Goal: Information Seeking & Learning: Learn about a topic

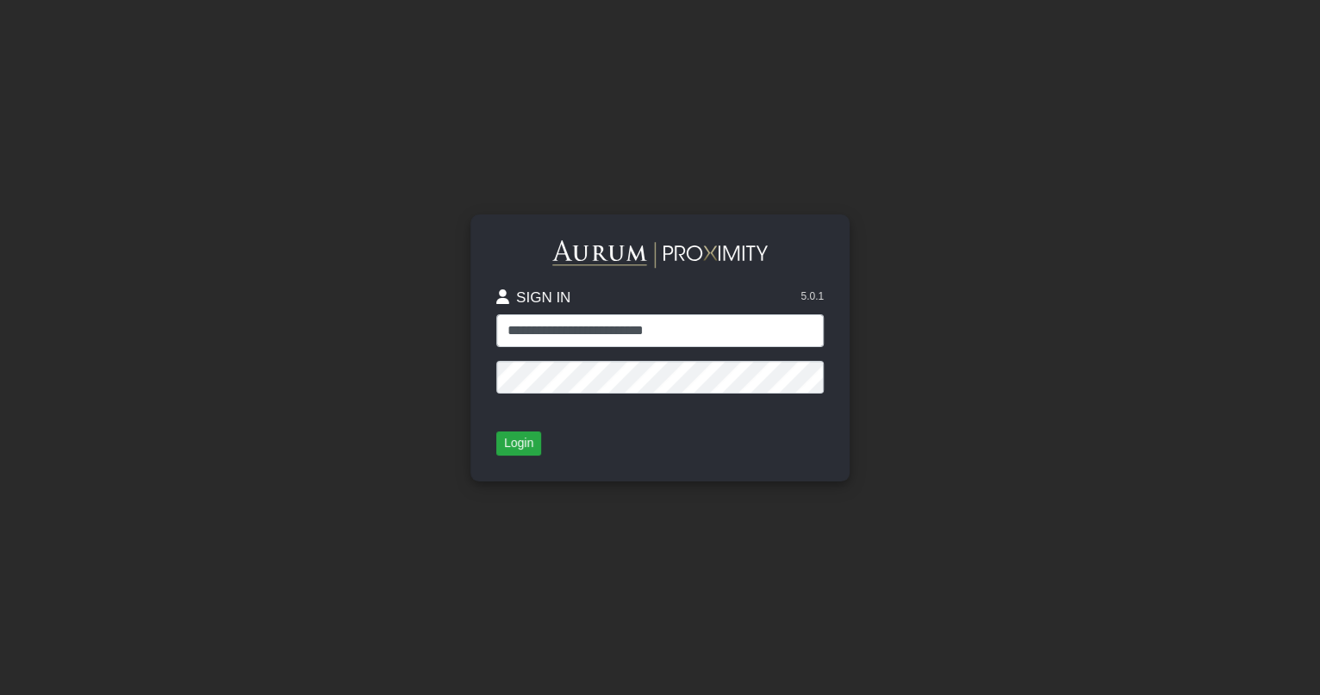
type input "**********"
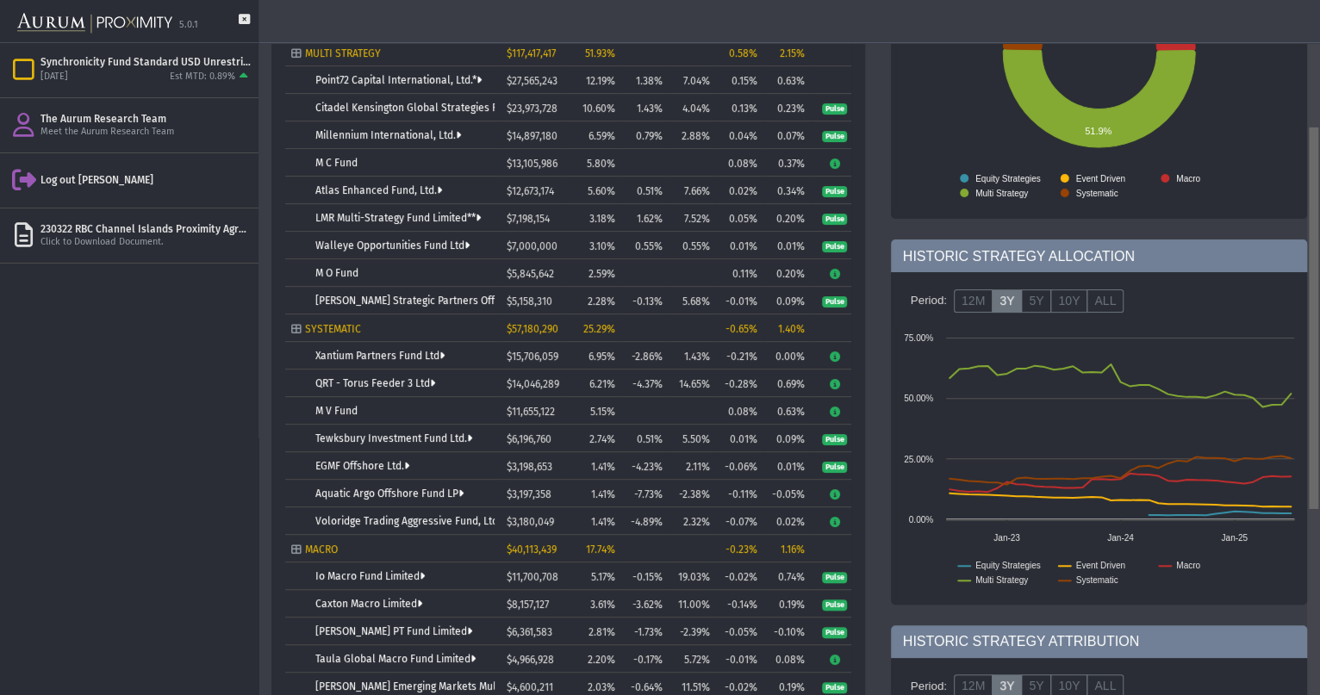
scroll to position [259, 0]
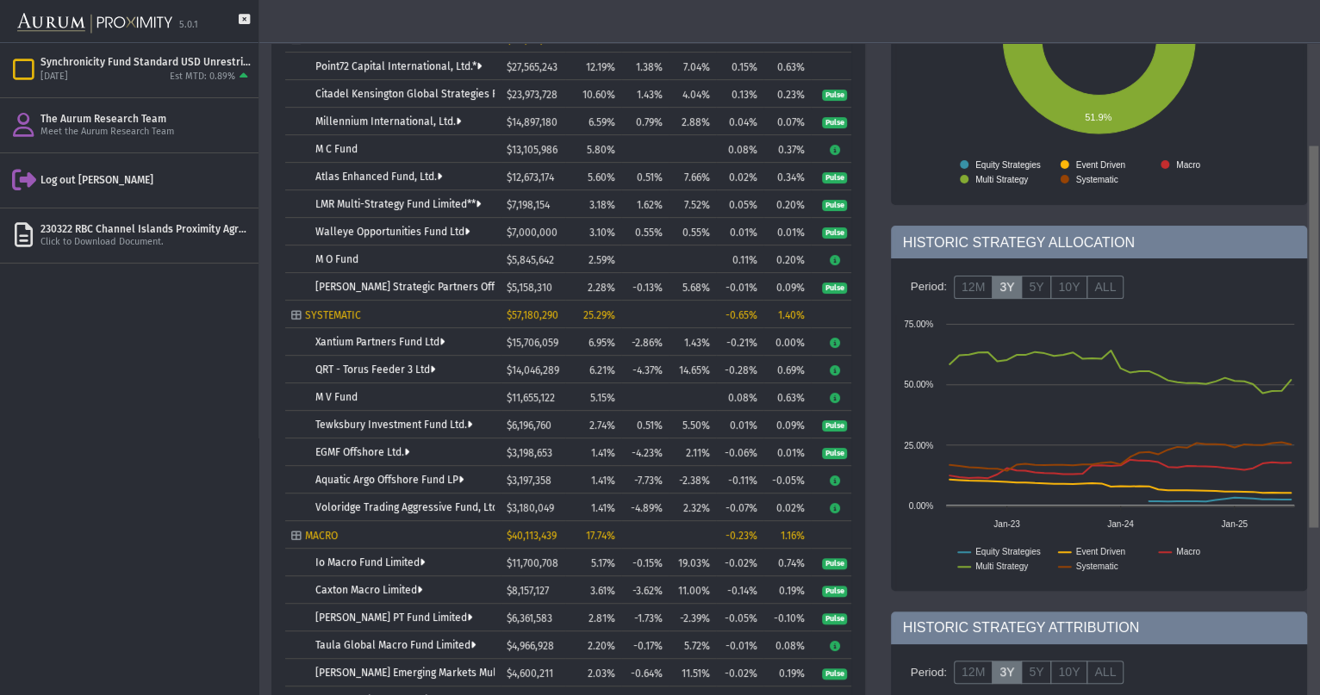
drag, startPoint x: 1319, startPoint y: 158, endPoint x: 1323, endPoint y: 307, distance: 149.2
click at [1319, 307] on html "5.0.1 Pull down to refresh... Release to refresh... Refreshing... Synchronicity…" at bounding box center [660, 347] width 1320 height 695
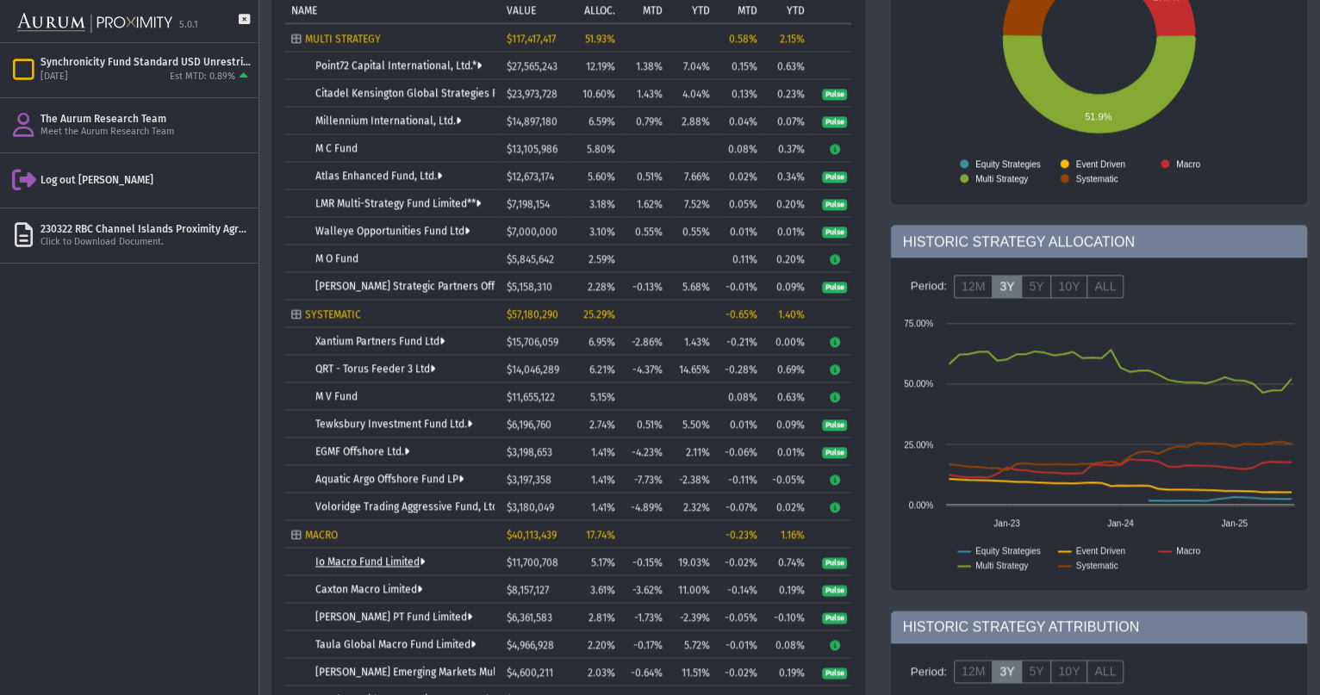
click at [376, 560] on link "Io Macro Fund Limited" at bounding box center [369, 563] width 109 height 12
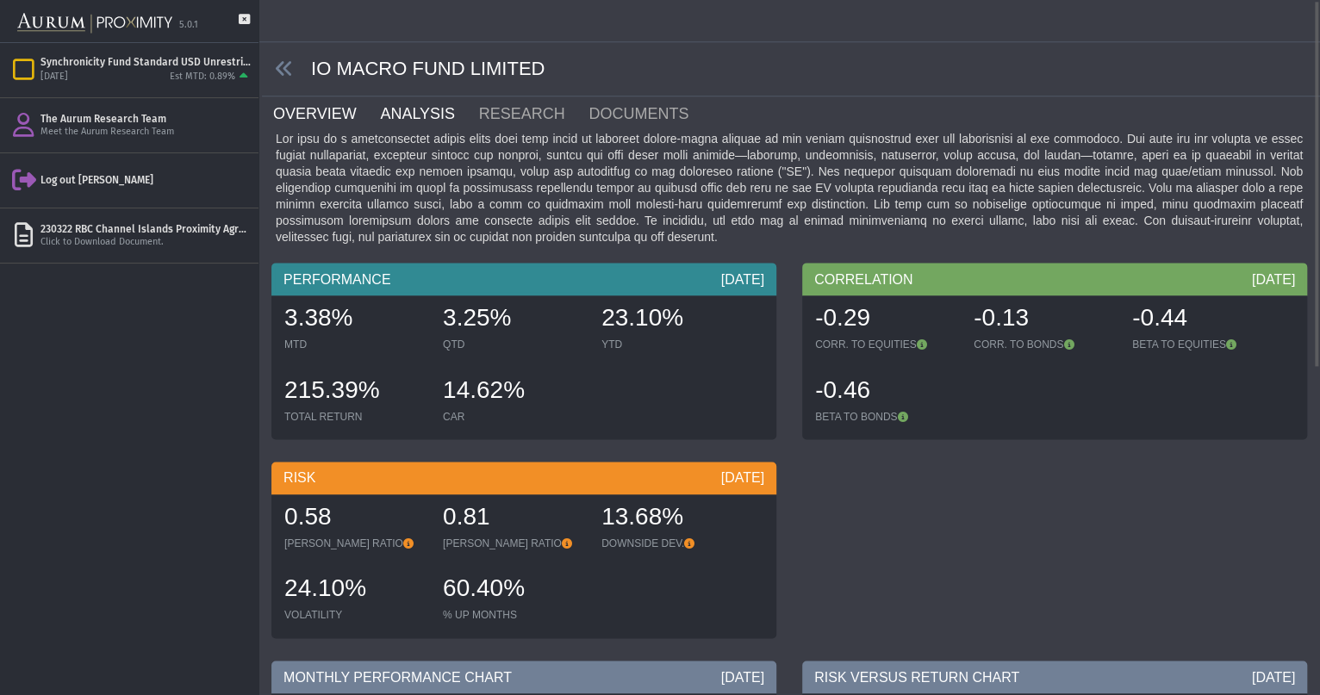
click at [403, 117] on link "ANALYSIS" at bounding box center [427, 114] width 98 height 34
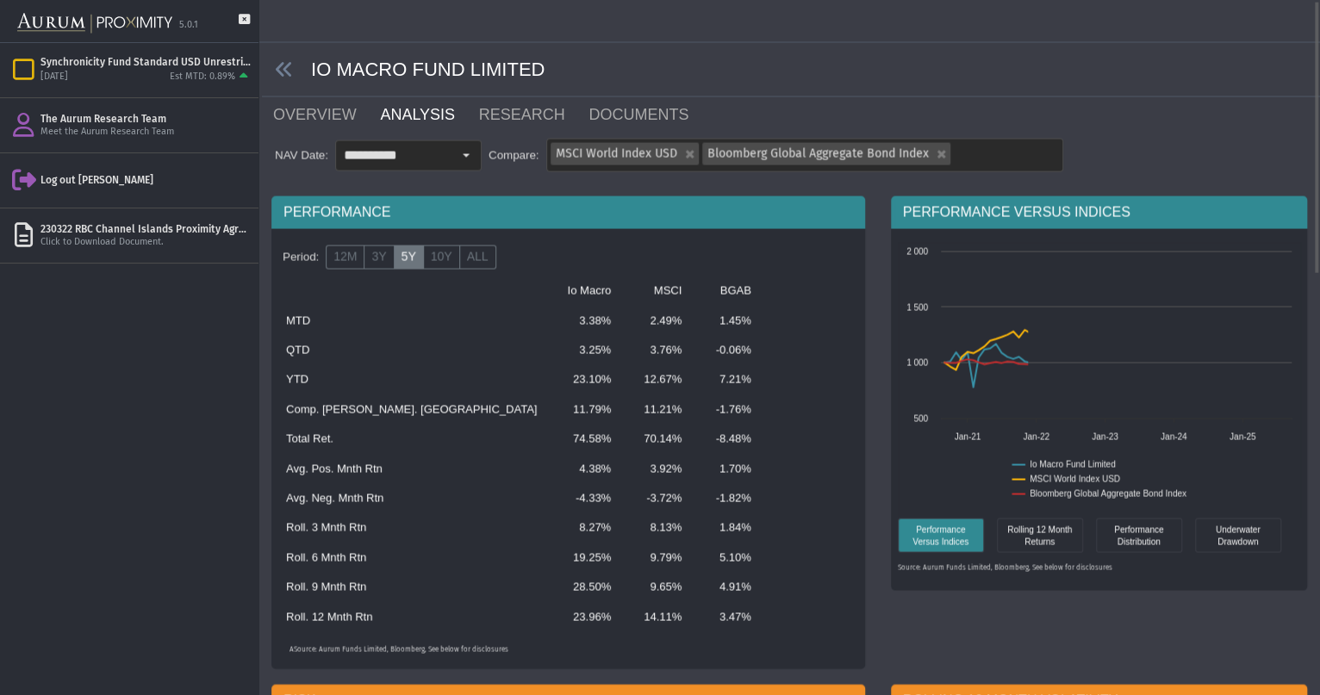
click at [428, 114] on link "ANALYSIS" at bounding box center [427, 114] width 98 height 34
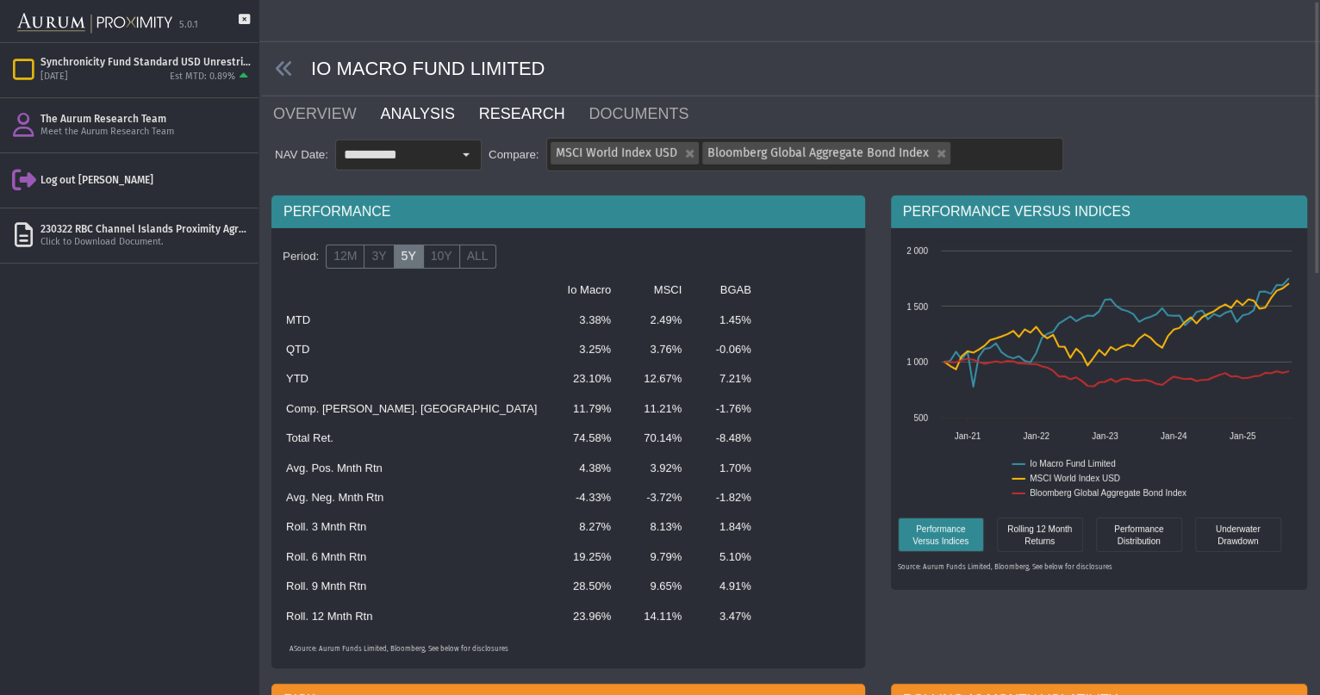
scroll to position [2, 0]
click at [480, 111] on link "RESEARCH" at bounding box center [532, 113] width 110 height 34
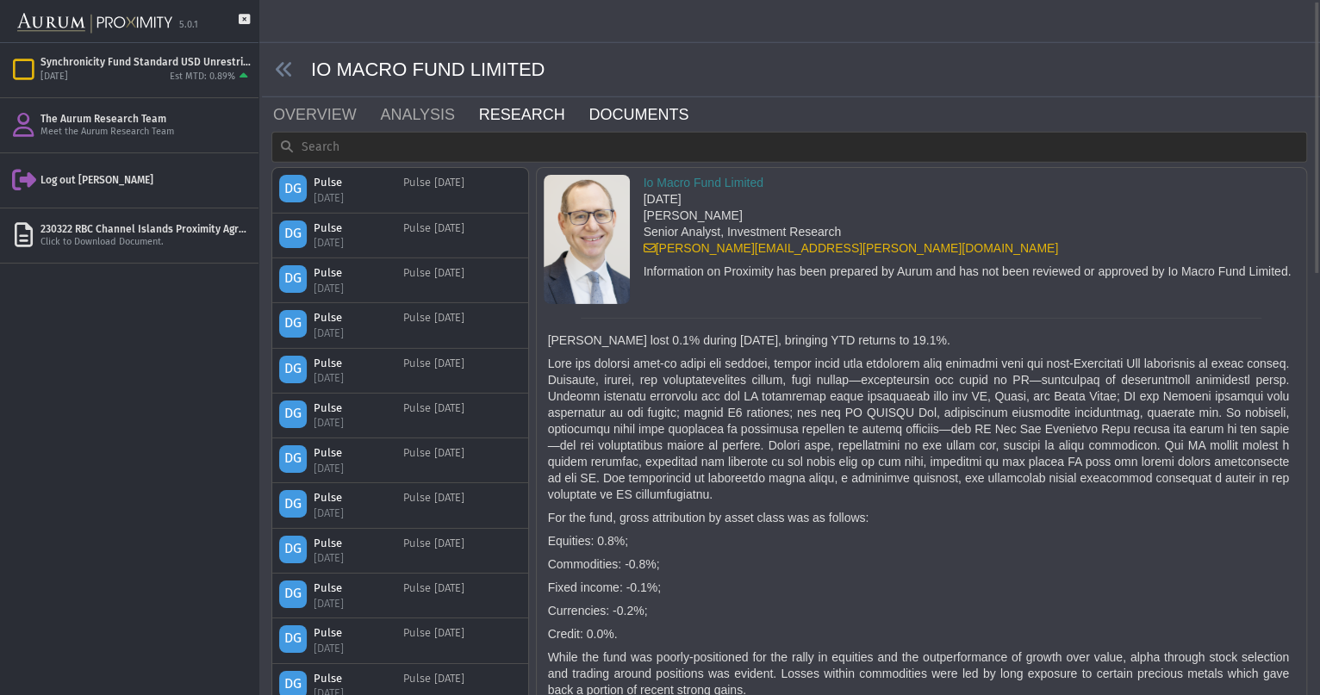
click at [587, 117] on link "DOCUMENTS" at bounding box center [649, 114] width 124 height 34
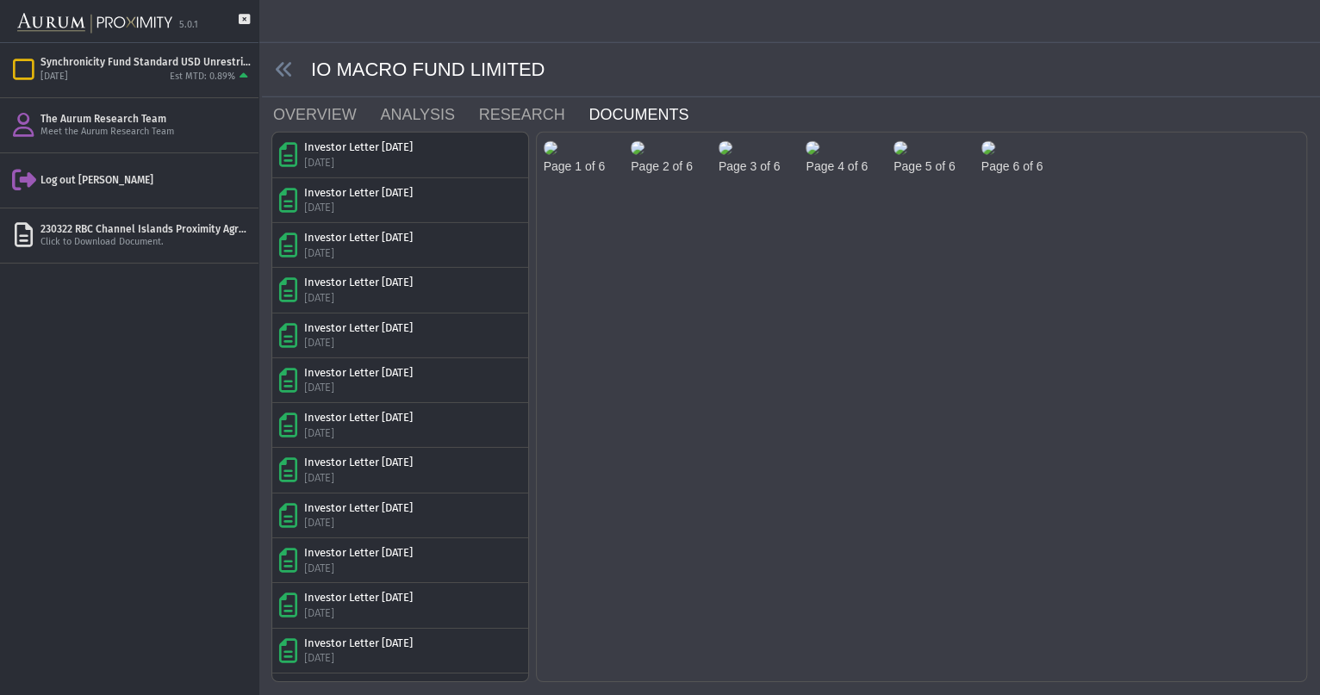
click at [558, 155] on img at bounding box center [551, 148] width 14 height 14
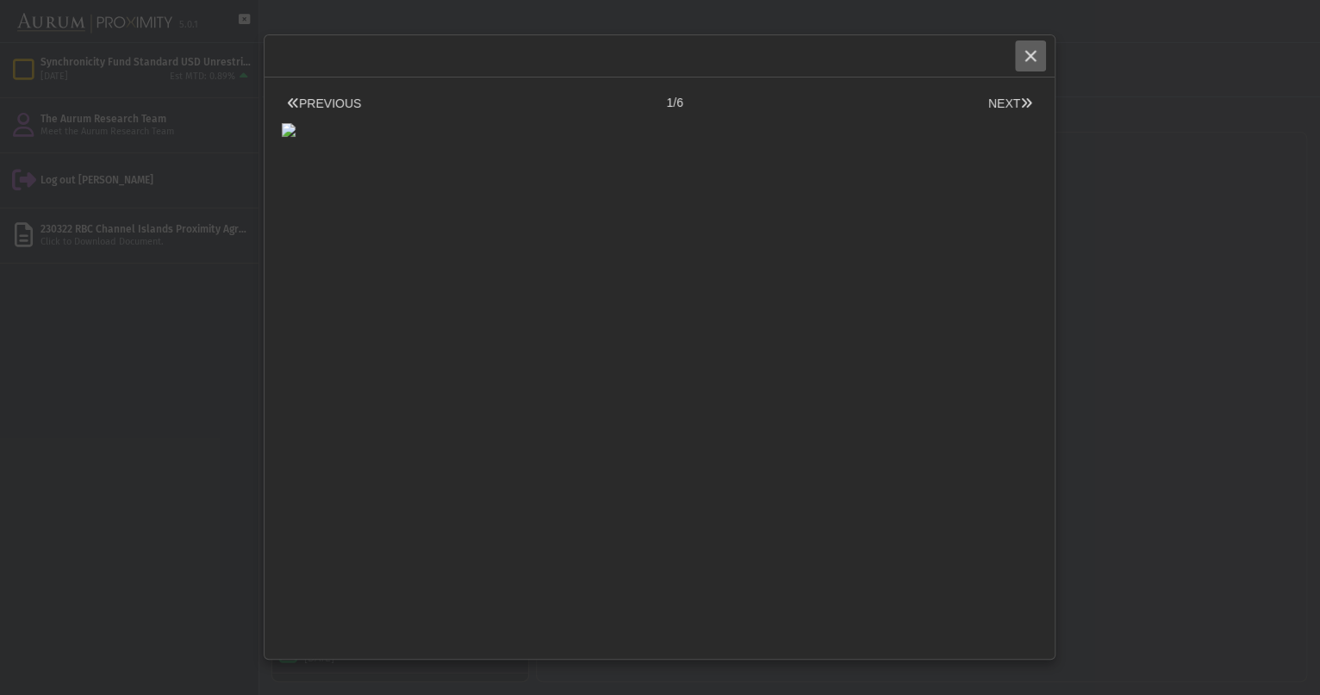
click at [1029, 60] on icon "Close" at bounding box center [1031, 56] width 16 height 16
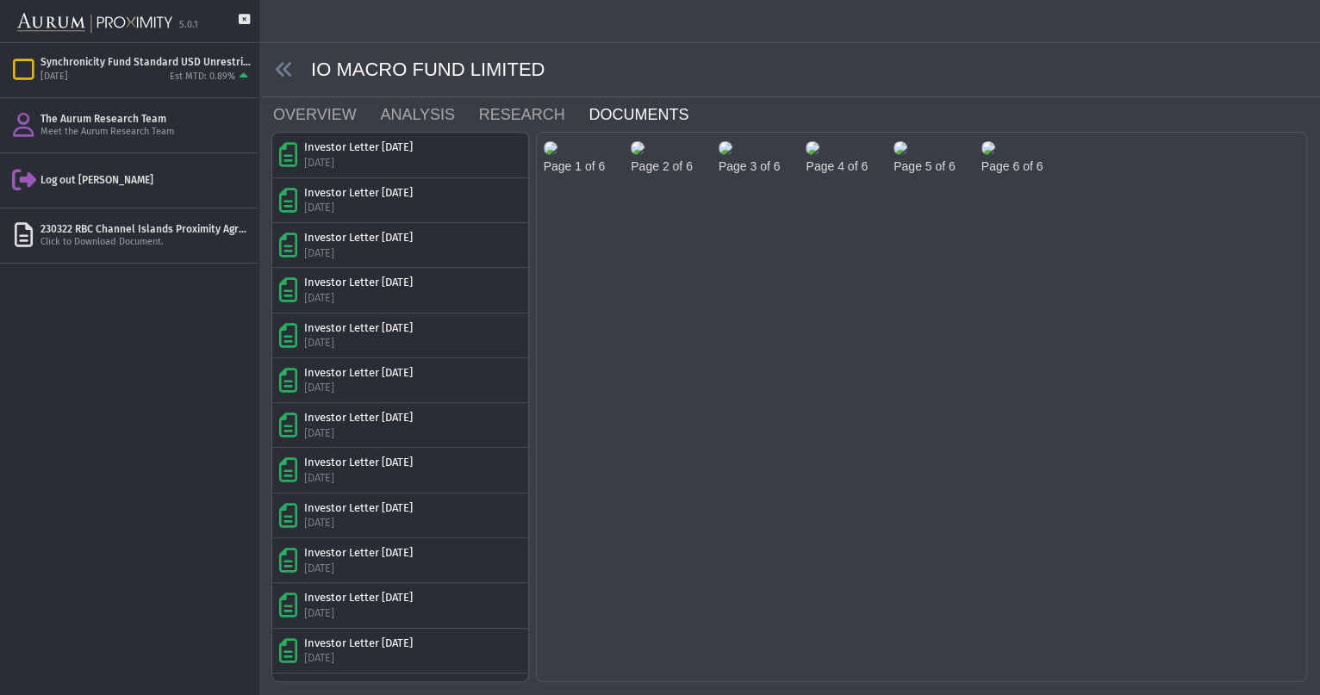
click at [645, 155] on img at bounding box center [638, 148] width 14 height 14
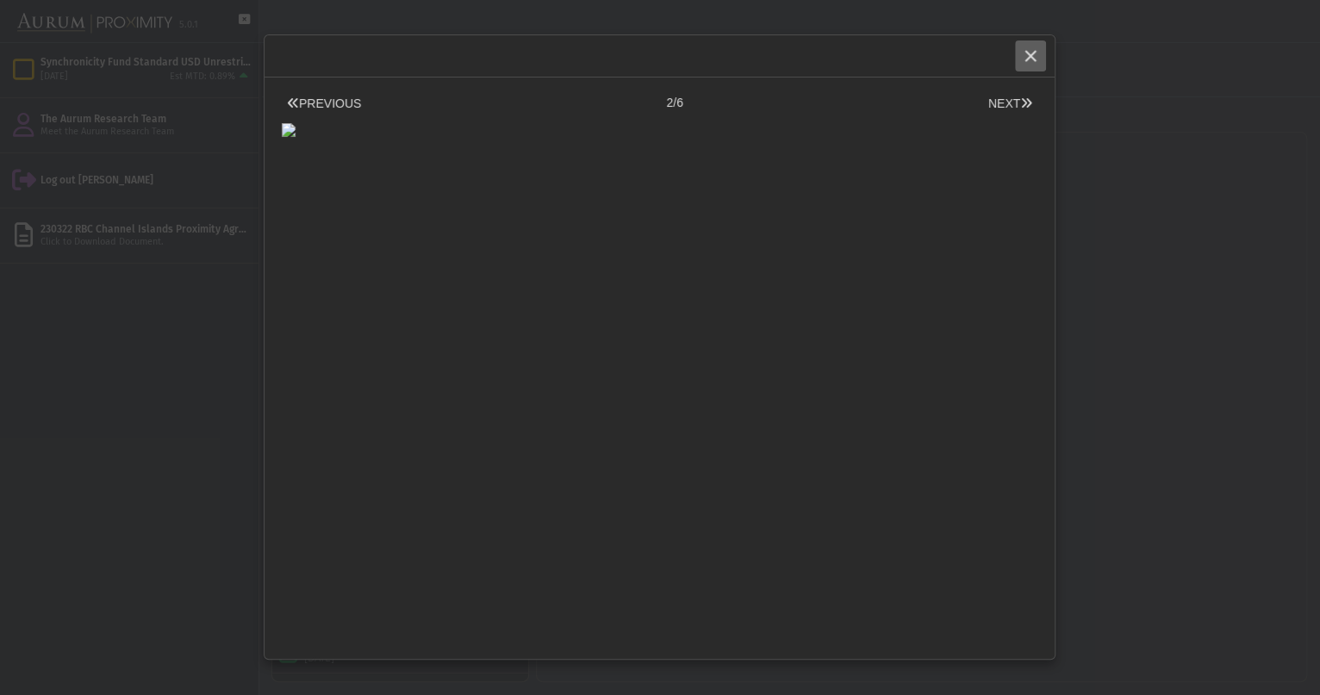
click at [1022, 59] on div "Close" at bounding box center [1030, 55] width 29 height 29
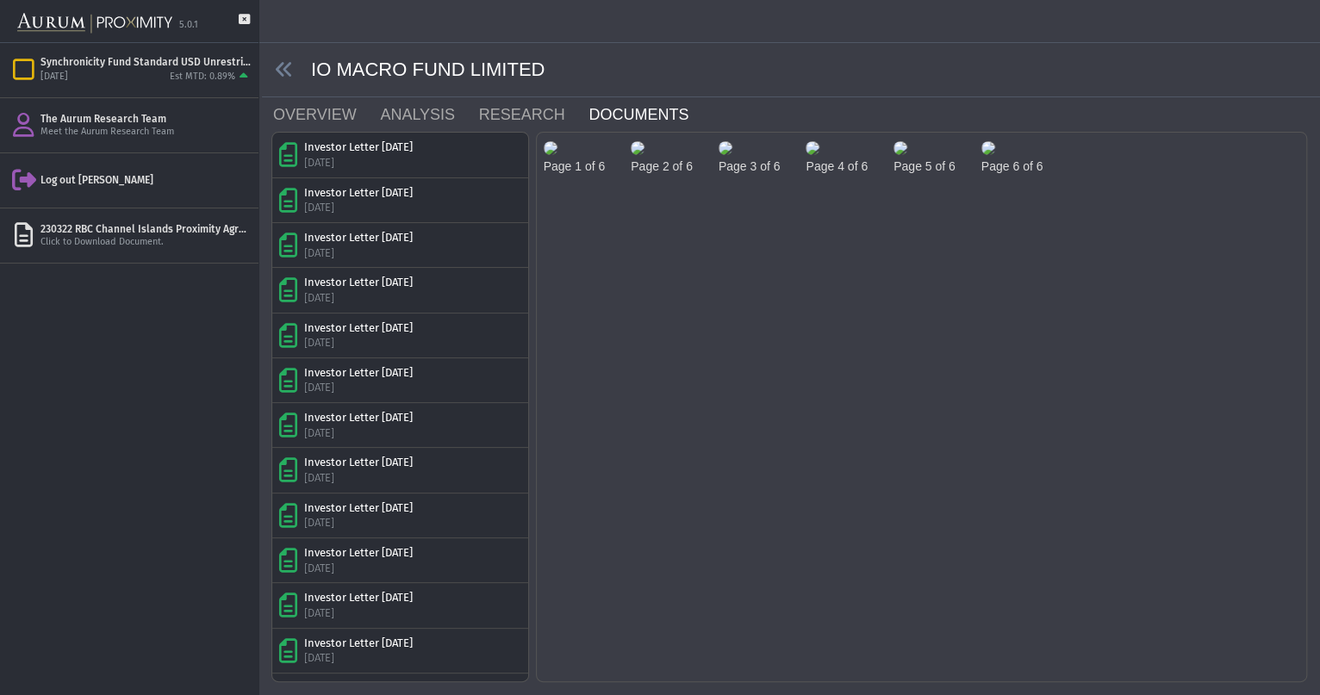
click at [733, 155] on img at bounding box center [726, 148] width 14 height 14
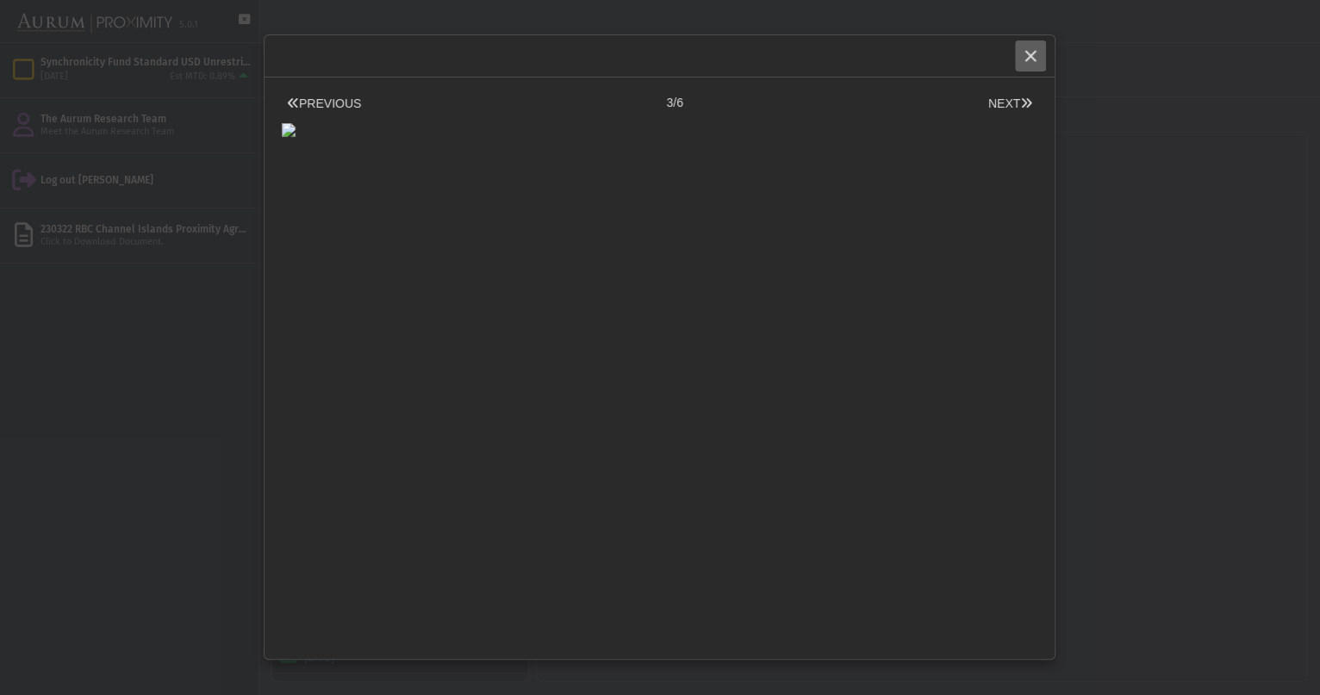
click at [1030, 56] on icon "Close" at bounding box center [1031, 56] width 16 height 16
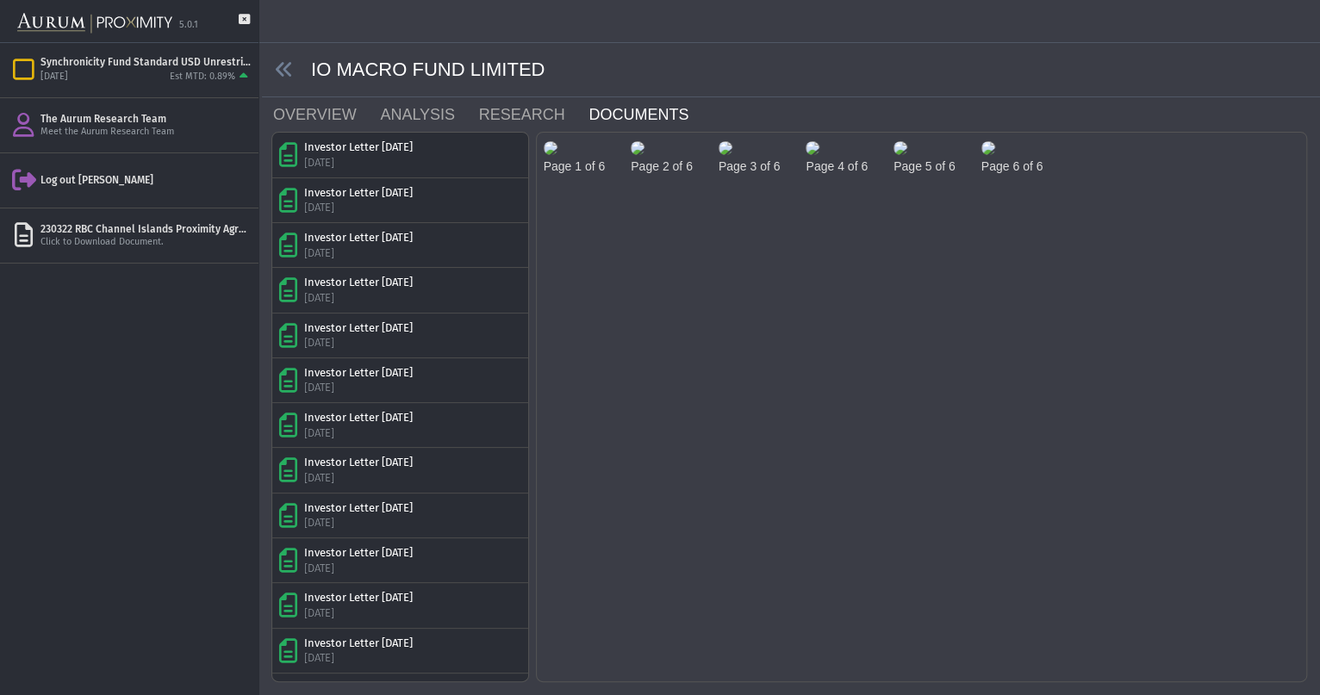
click at [982, 155] on img at bounding box center [989, 148] width 14 height 14
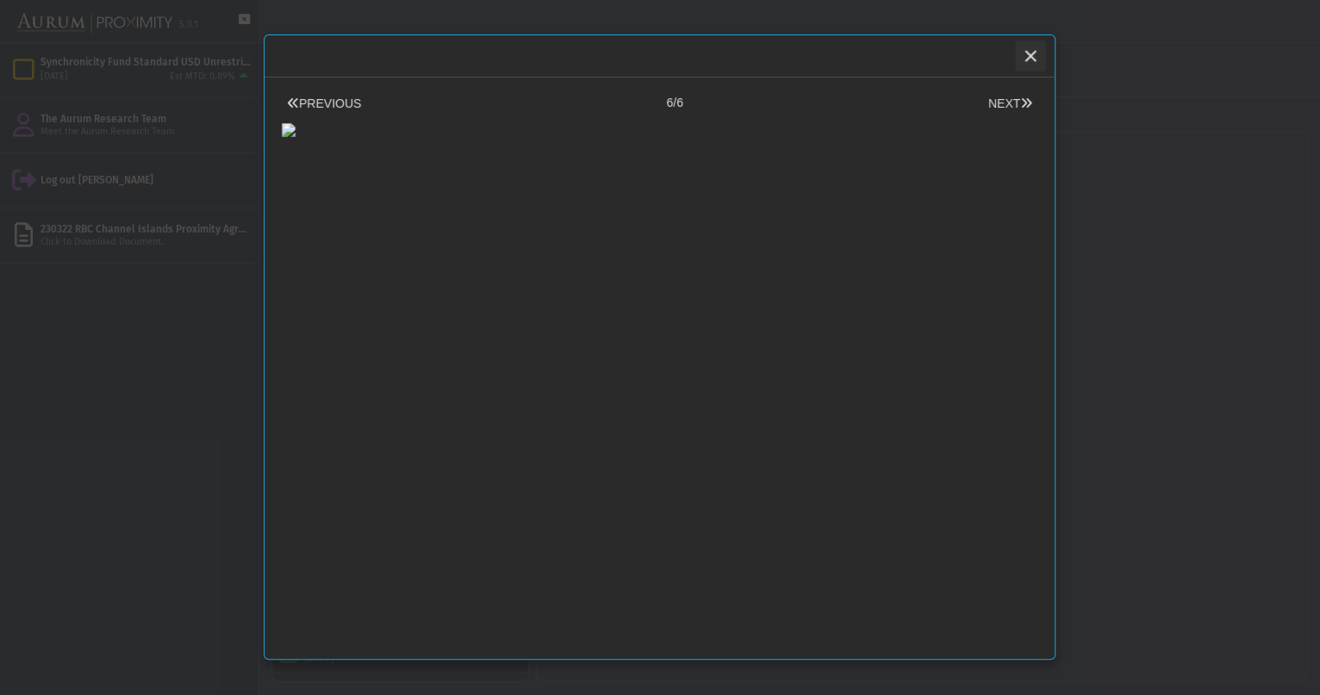
click at [1040, 52] on div "Close" at bounding box center [1030, 55] width 29 height 29
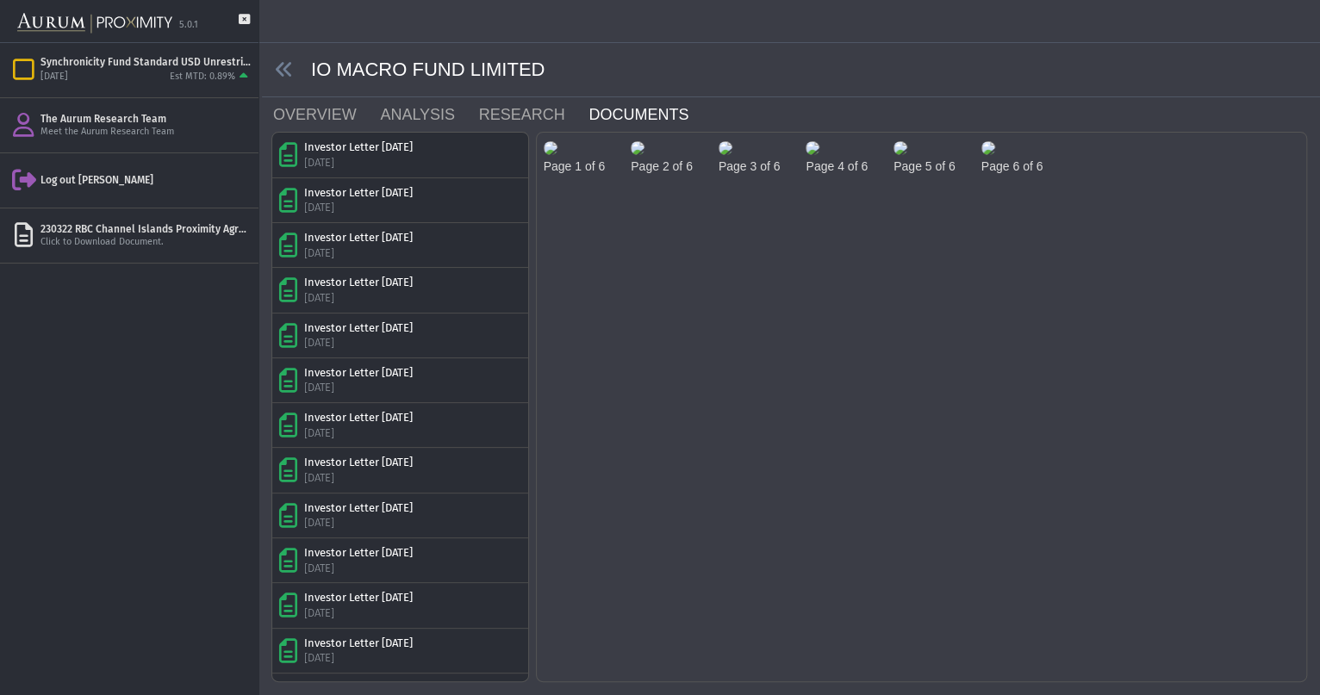
click at [907, 155] on img at bounding box center [901, 148] width 14 height 14
